Goal: Obtain resource: Download file/media

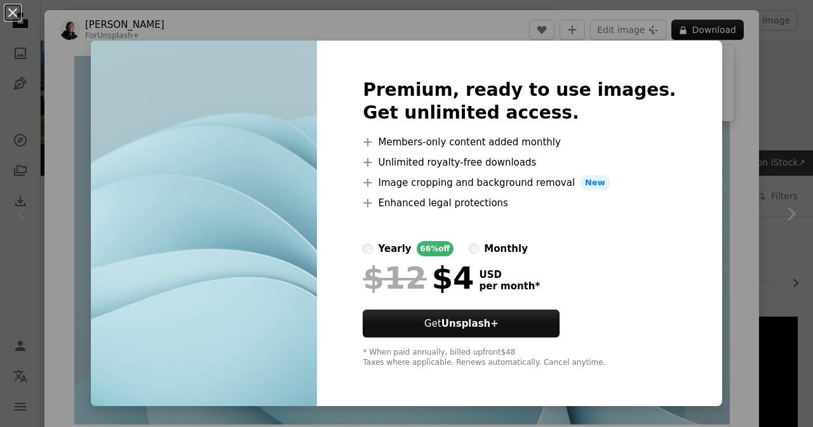
scroll to position [191, 0]
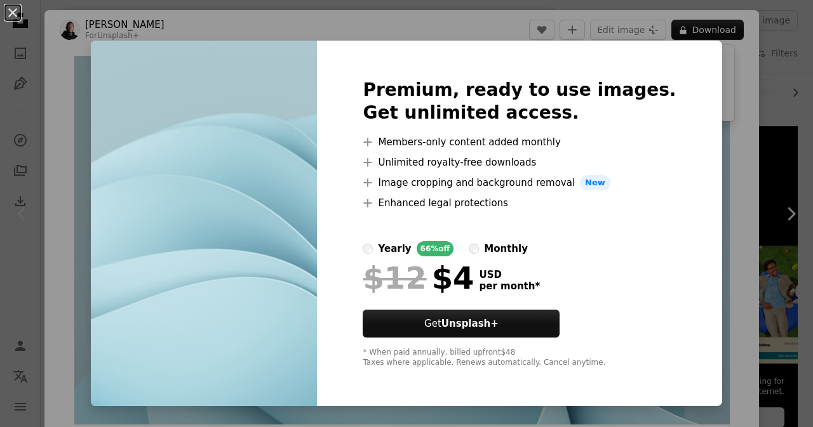
click at [112, 92] on div "An X shape Premium, ready to use images. Get unlimited access. A plus sign Memb…" at bounding box center [406, 213] width 813 height 427
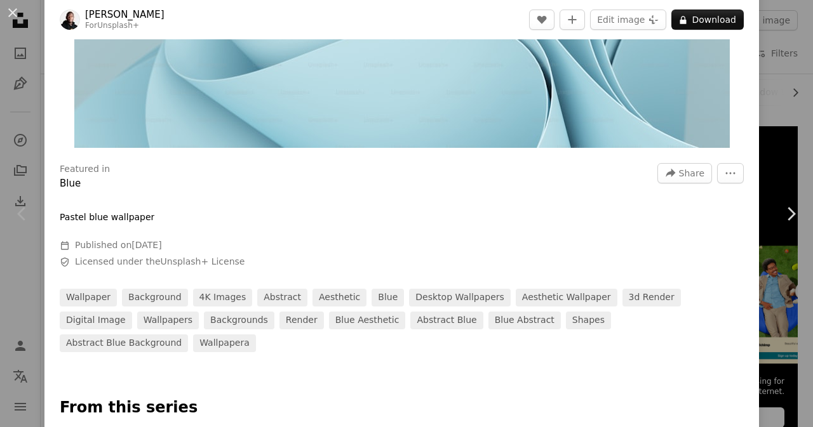
scroll to position [254, 0]
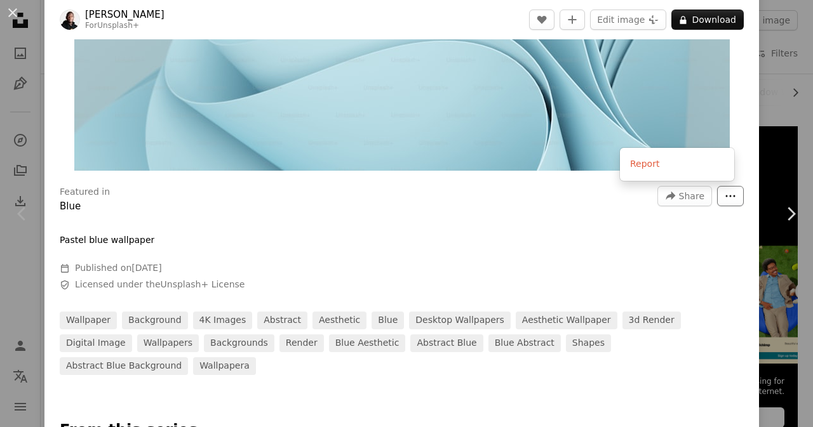
click at [725, 198] on icon "More Actions" at bounding box center [730, 196] width 11 height 11
click at [416, 201] on dialog "An X shape Chevron left Chevron right [PERSON_NAME] For Unsplash+ A heart A plu…" at bounding box center [406, 213] width 813 height 427
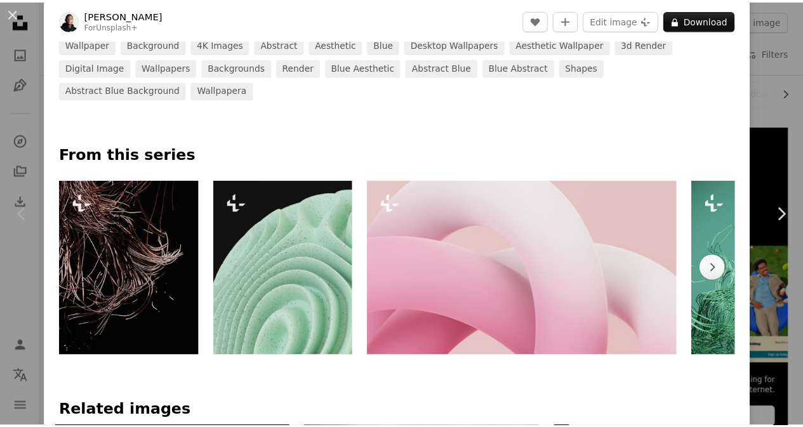
scroll to position [699, 0]
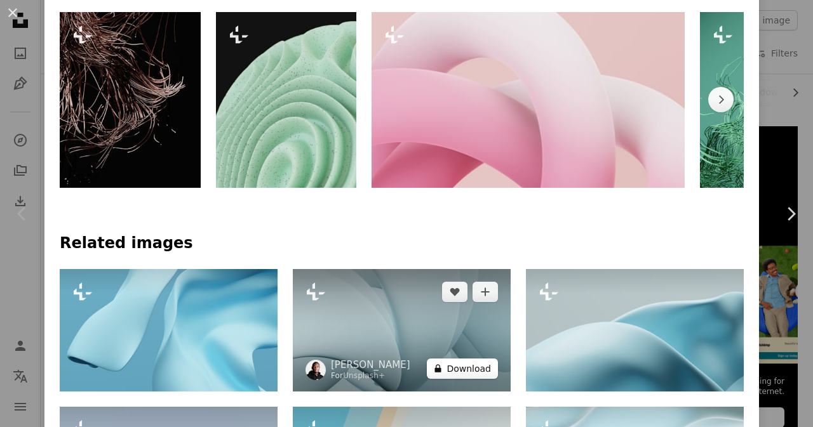
click at [455, 359] on button "A lock Download" at bounding box center [462, 369] width 71 height 20
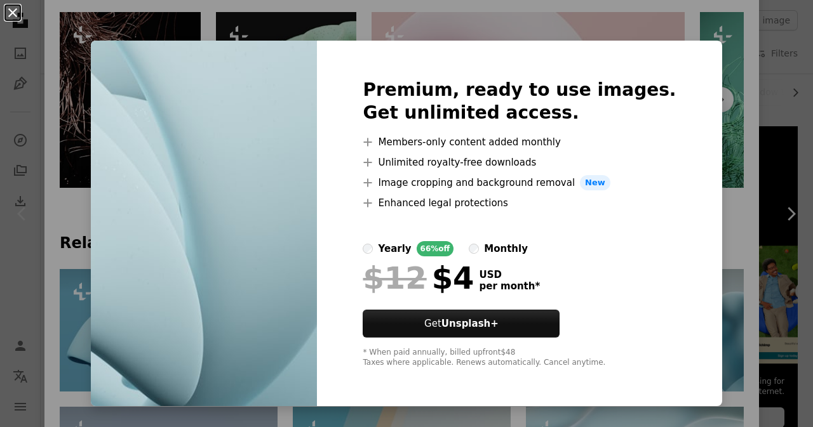
click at [14, 8] on button "An X shape" at bounding box center [12, 12] width 15 height 15
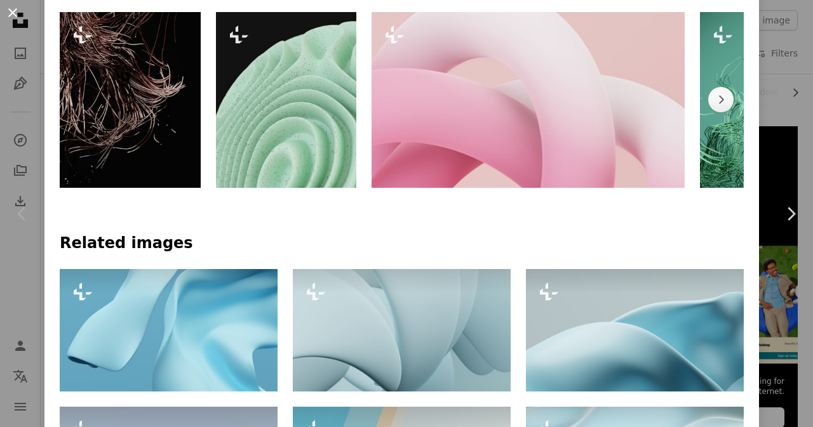
click at [17, 15] on button "An X shape" at bounding box center [12, 12] width 15 height 15
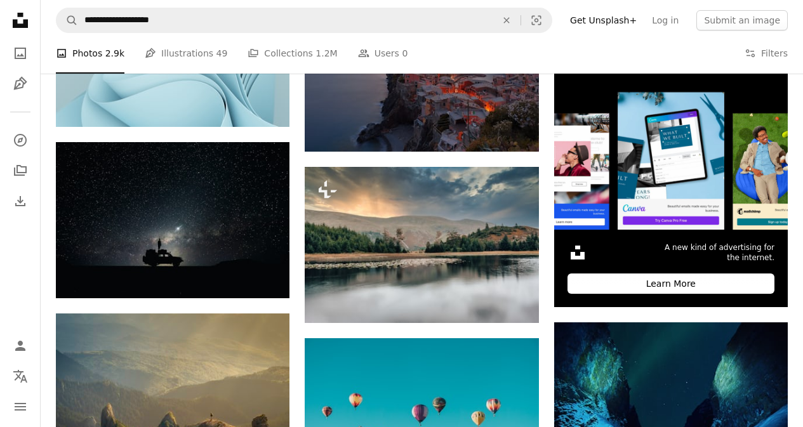
scroll to position [445, 0]
